Goal: Check status: Check status

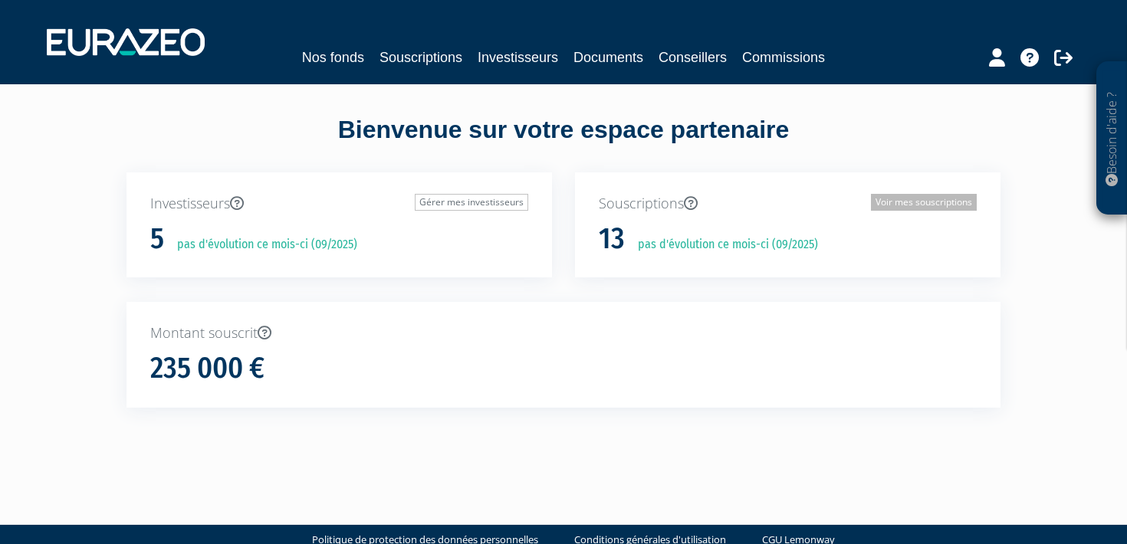
click at [957, 200] on link "Voir mes souscriptions" at bounding box center [924, 202] width 106 height 17
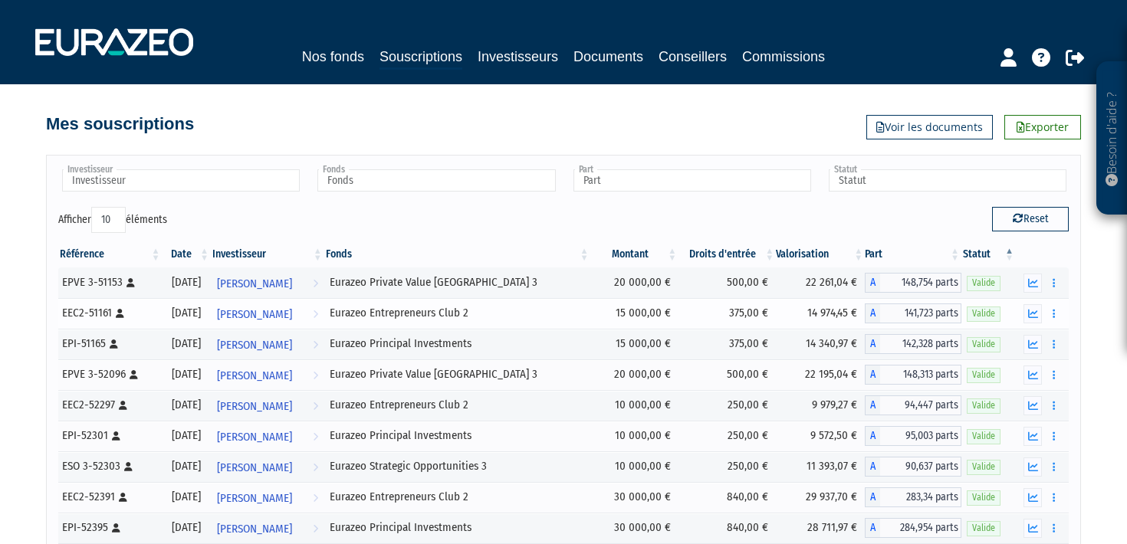
scroll to position [96, 0]
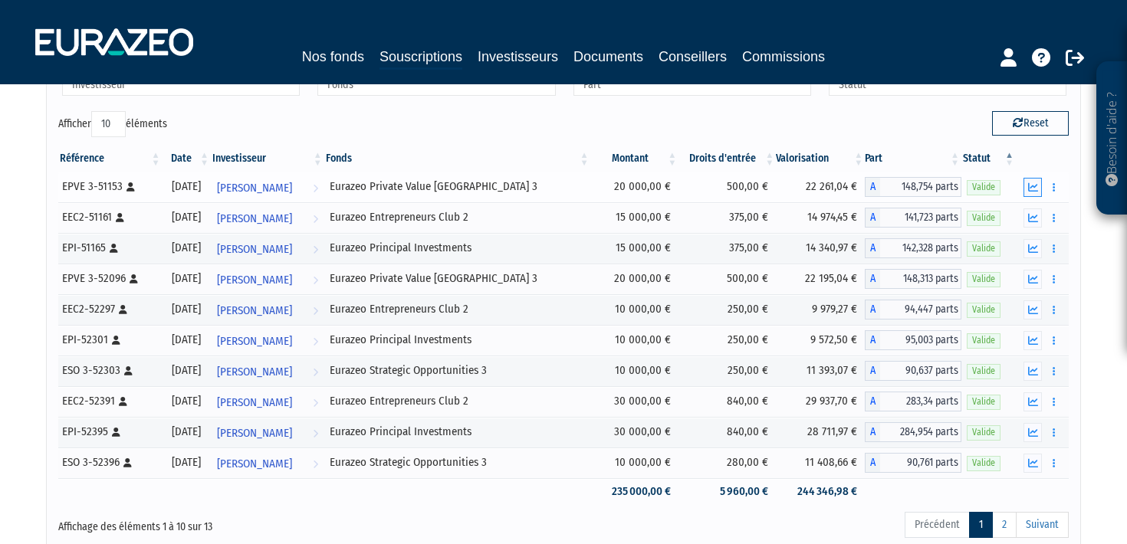
click at [1031, 179] on button "button" at bounding box center [1033, 187] width 18 height 19
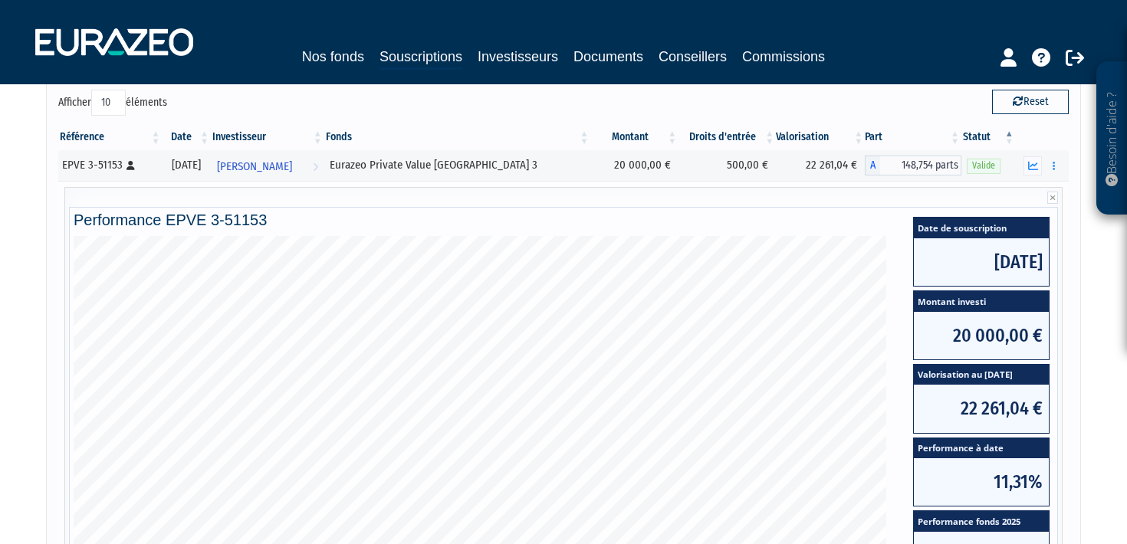
scroll to position [123, 0]
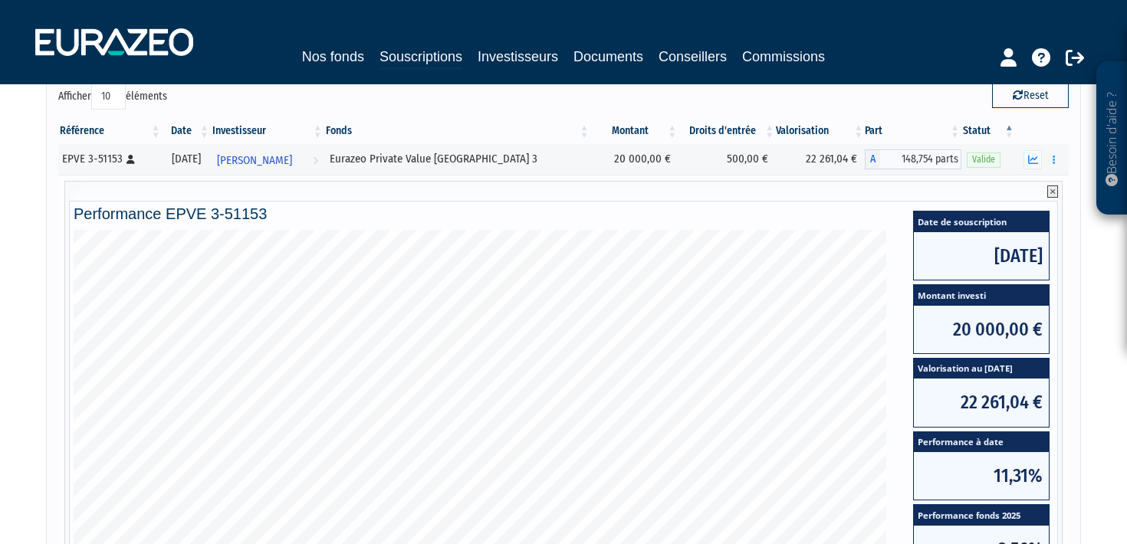
click at [1051, 192] on icon at bounding box center [1052, 192] width 11 height 12
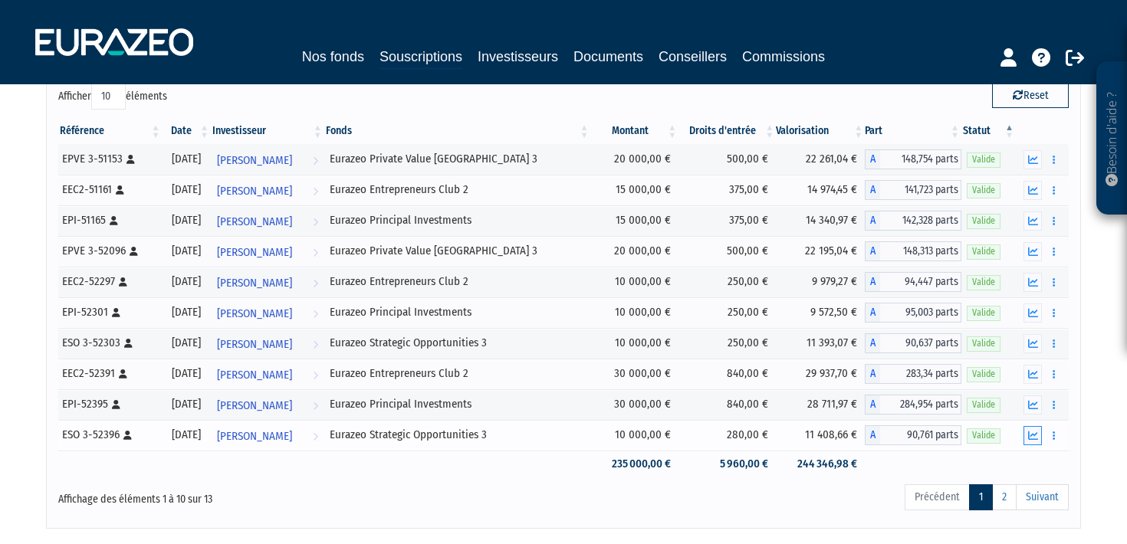
click at [1029, 437] on icon "button" at bounding box center [1033, 436] width 10 height 10
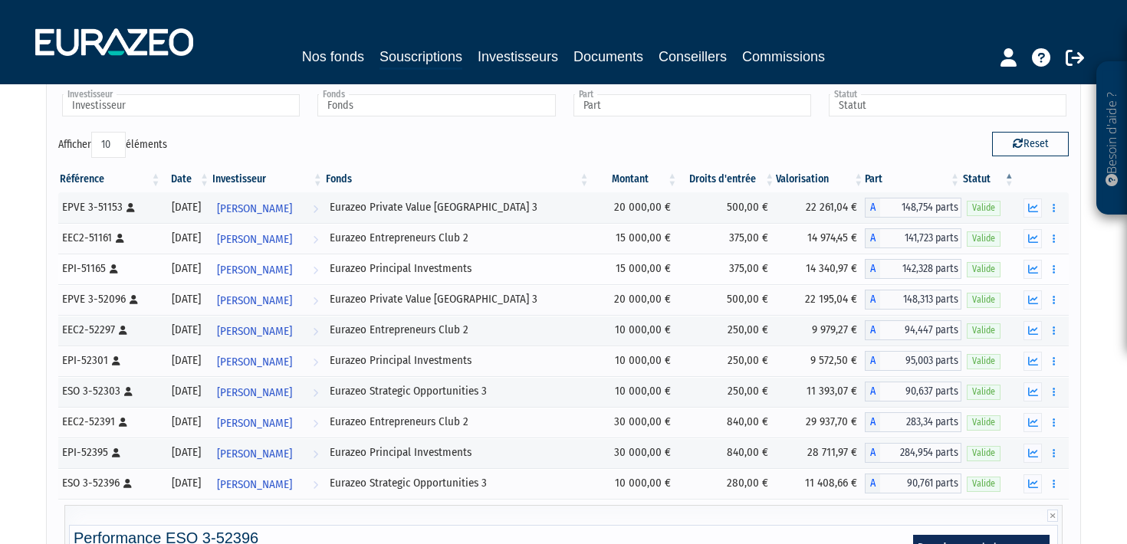
scroll to position [0, 0]
